Goal: Transaction & Acquisition: Subscribe to service/newsletter

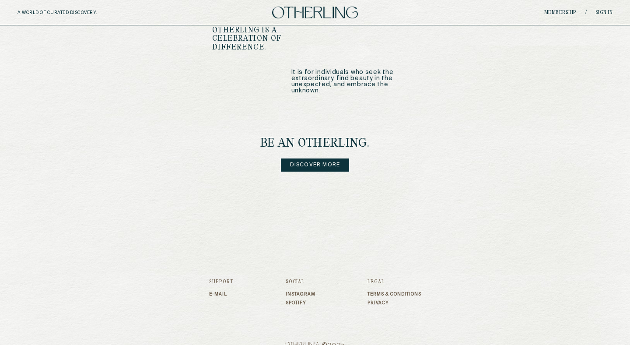
scroll to position [1065, 0]
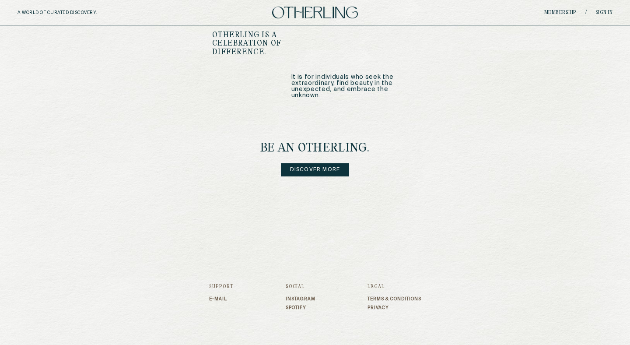
click at [339, 163] on link "Discover more" at bounding box center [315, 169] width 69 height 13
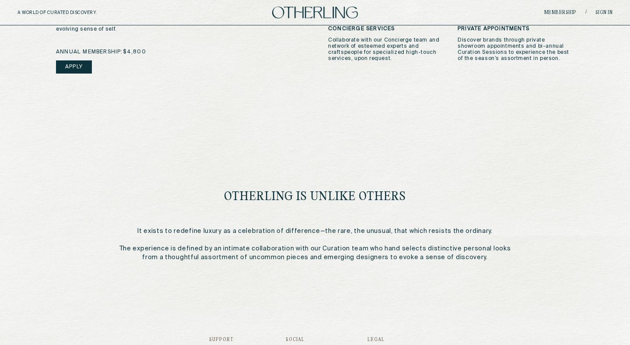
scroll to position [266, 0]
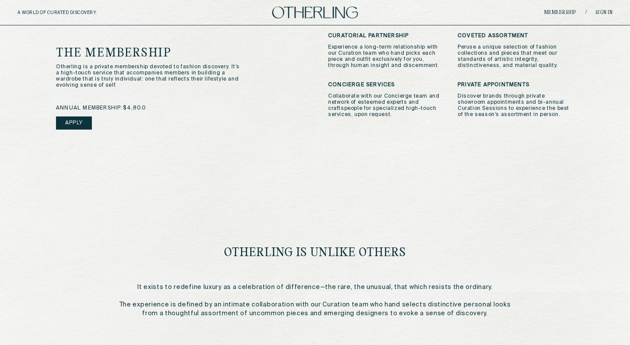
click at [75, 114] on div "annual membership: $4,800 Apply" at bounding box center [179, 128] width 246 height 47
click at [76, 120] on link "Apply" at bounding box center [74, 122] width 36 height 13
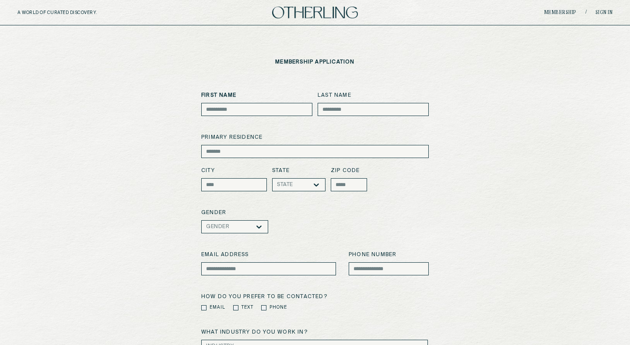
click at [305, 15] on img at bounding box center [315, 13] width 86 height 12
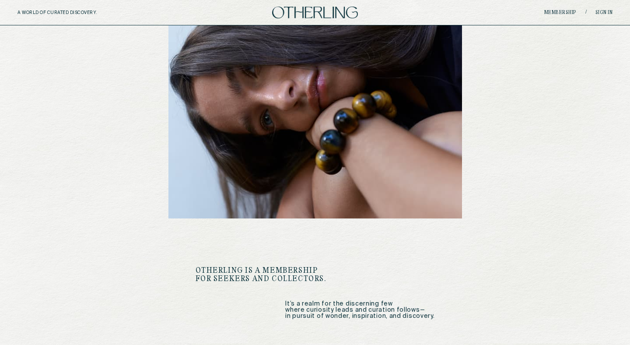
scroll to position [67, 0]
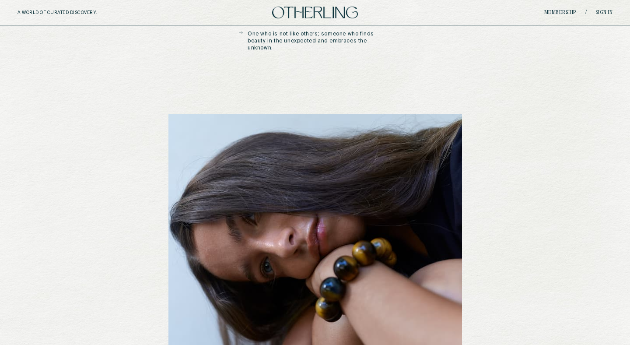
click at [287, 17] on img at bounding box center [315, 13] width 86 height 12
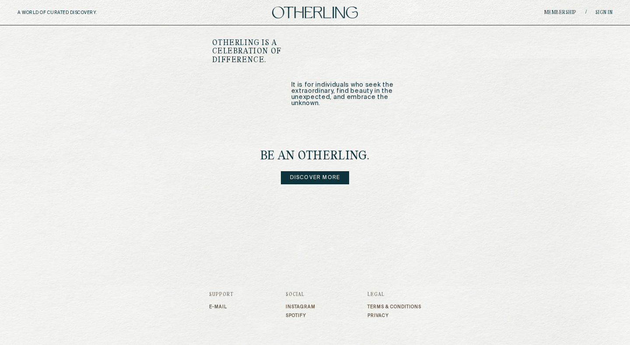
scroll to position [1070, 0]
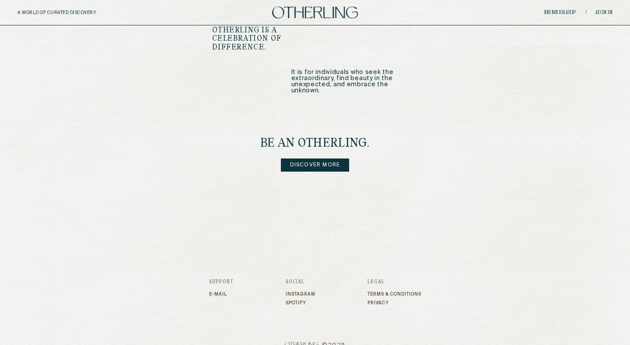
click at [306, 158] on link "Discover more" at bounding box center [315, 164] width 69 height 13
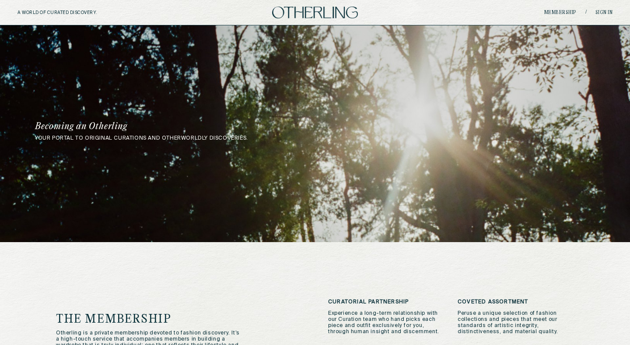
click at [333, 12] on img at bounding box center [315, 13] width 86 height 12
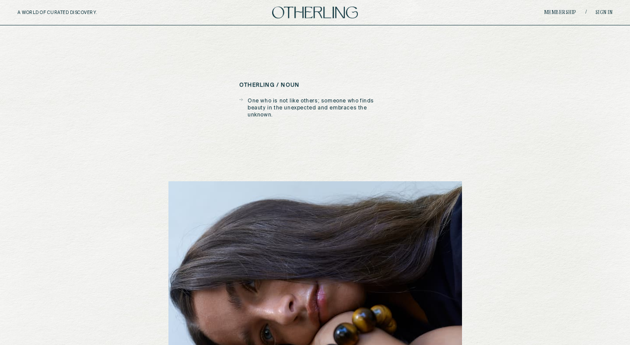
click at [599, 10] on link "Sign in" at bounding box center [605, 12] width 18 height 5
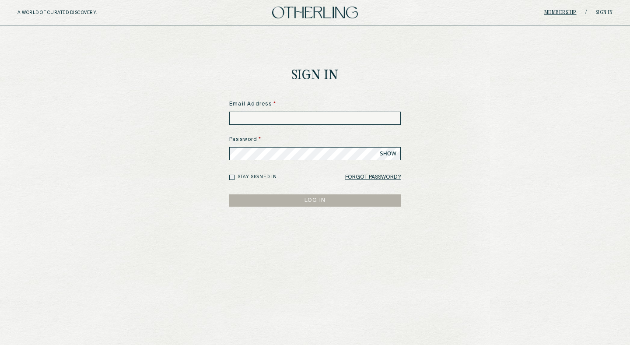
click at [565, 11] on link "Membership" at bounding box center [561, 12] width 32 height 5
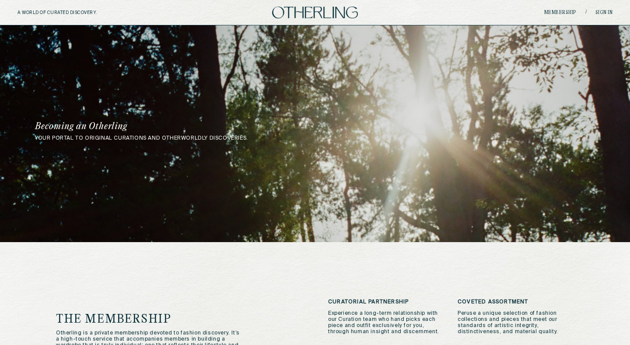
click at [339, 14] on img at bounding box center [315, 13] width 86 height 12
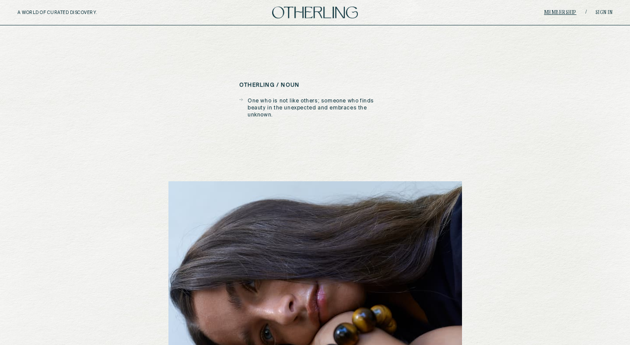
click at [564, 14] on link "Membership" at bounding box center [561, 12] width 32 height 5
